Goal: Navigation & Orientation: Understand site structure

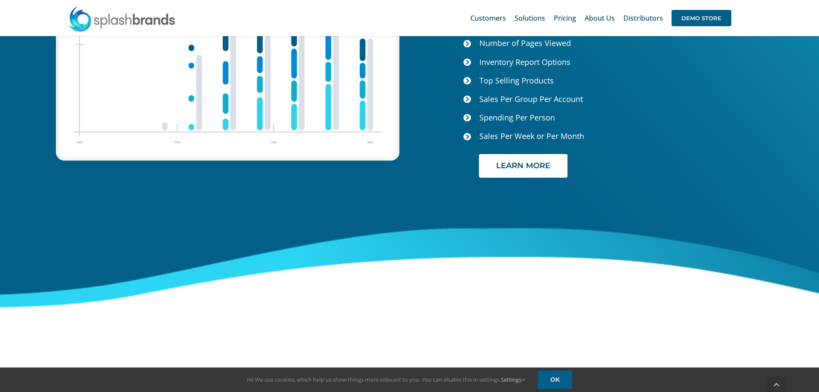
scroll to position [3621, 0]
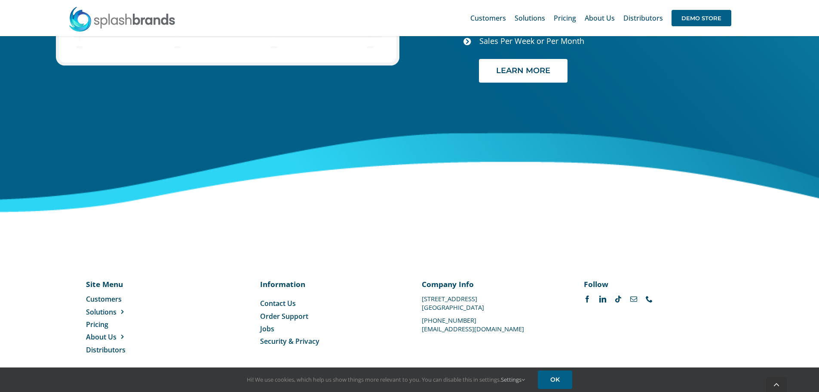
click at [272, 298] on span "Contact Us" at bounding box center [278, 302] width 36 height 9
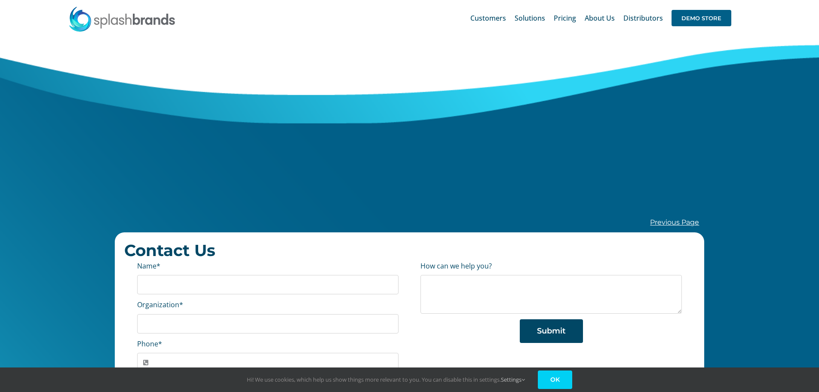
click at [562, 382] on link "OK" at bounding box center [555, 379] width 34 height 18
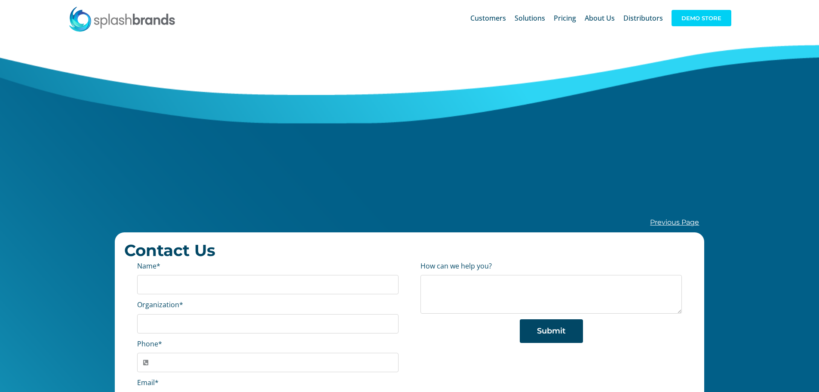
click at [698, 18] on span "DEMO STORE" at bounding box center [702, 18] width 60 height 16
click at [700, 21] on span "DEMO STORE" at bounding box center [702, 18] width 60 height 16
click at [118, 23] on img at bounding box center [121, 19] width 107 height 26
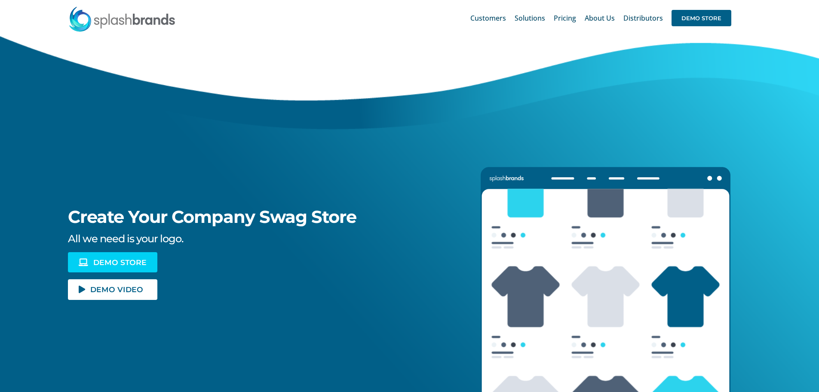
click at [93, 260] on span "DEMO STORE" at bounding box center [119, 261] width 53 height 7
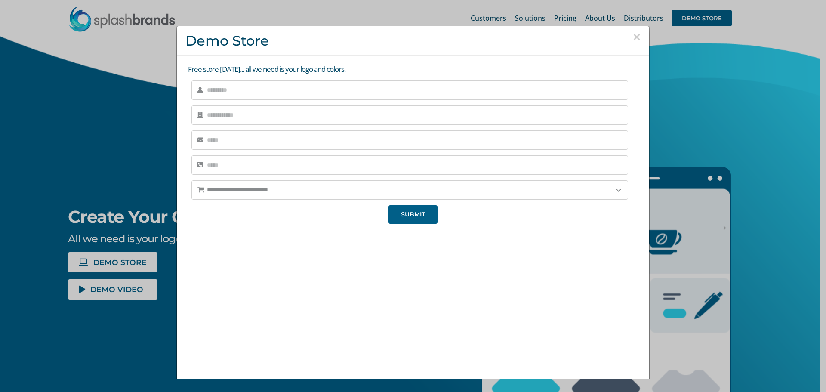
click at [63, 323] on div "**********" at bounding box center [413, 196] width 826 height 392
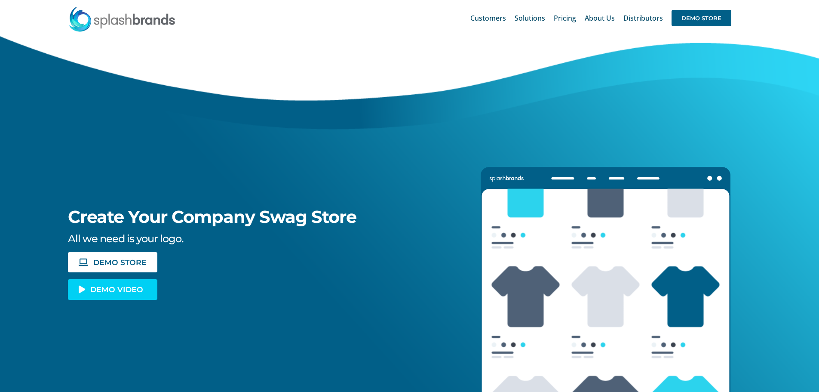
click at [95, 291] on span "DEMO VIDEO" at bounding box center [116, 289] width 53 height 7
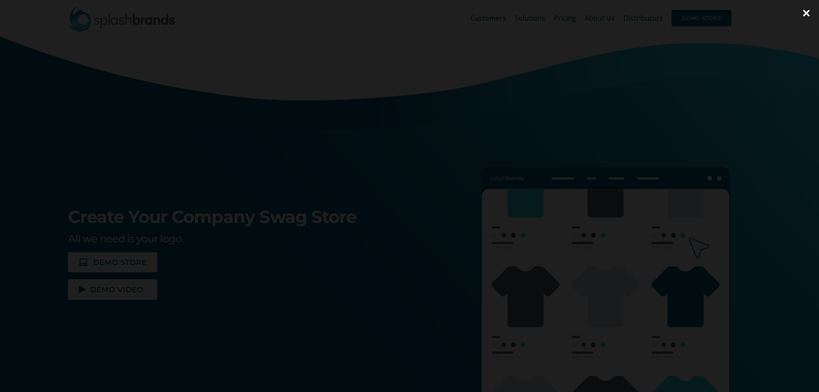
click at [71, 340] on div at bounding box center [409, 196] width 819 height 392
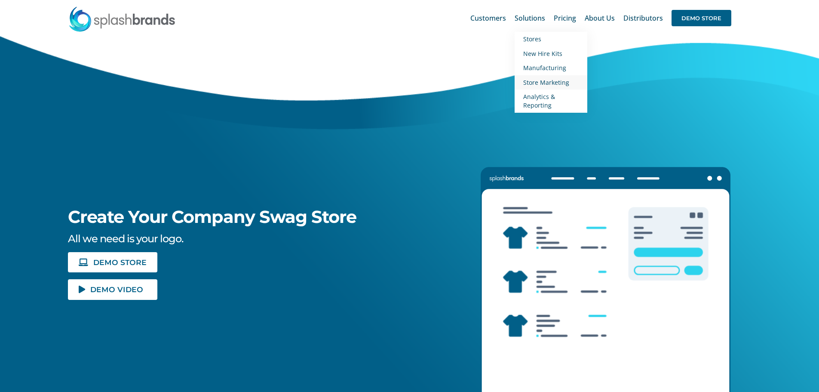
click at [547, 83] on span "Store Marketing" at bounding box center [546, 82] width 46 height 8
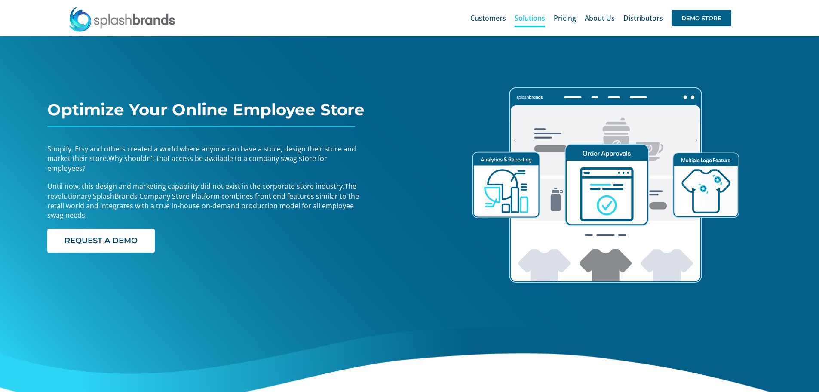
scroll to position [43, 0]
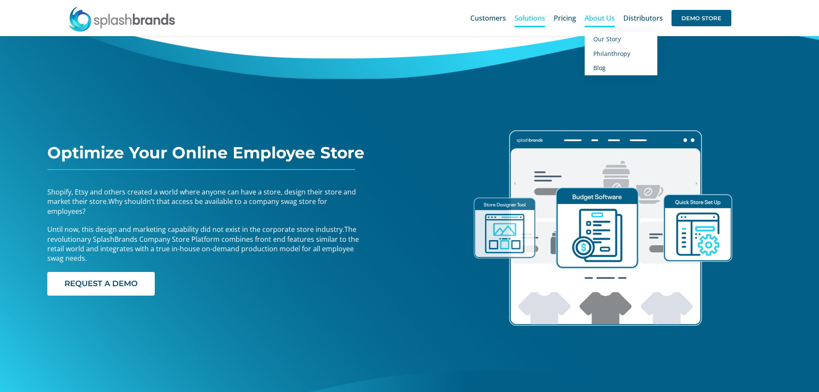
click at [593, 18] on span "About Us" at bounding box center [600, 18] width 30 height 7
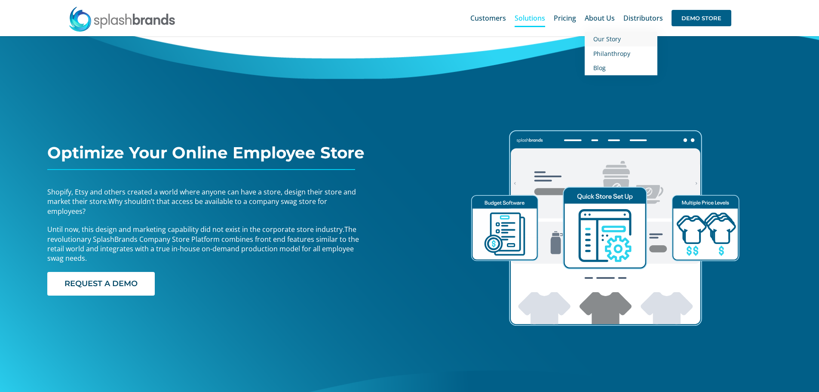
click at [608, 38] on span "Our Story" at bounding box center [607, 39] width 28 height 8
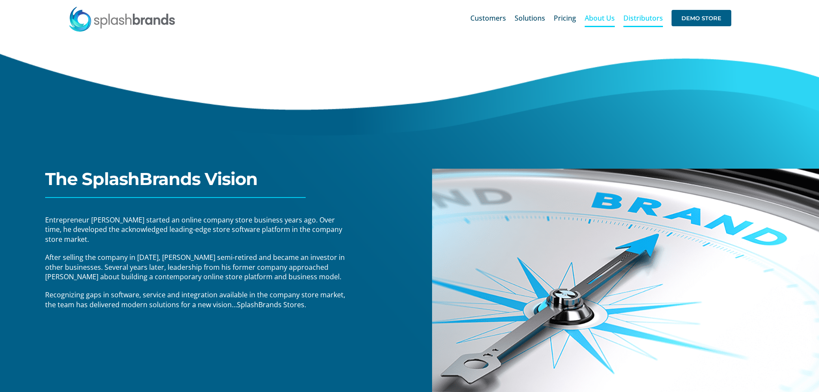
click at [645, 17] on span "Distributors" at bounding box center [643, 18] width 40 height 7
